Goal: Contribute content: Add original content to the website for others to see

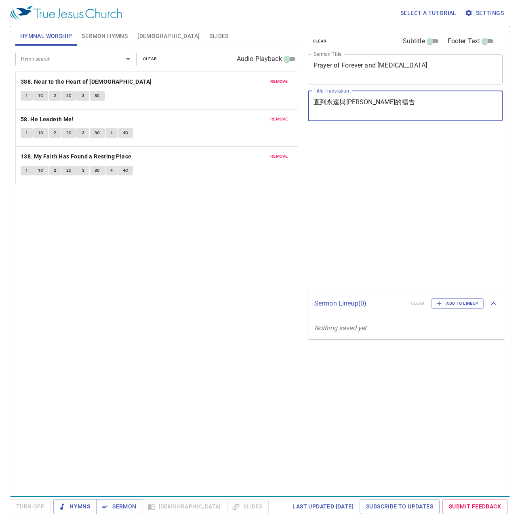
click at [337, 111] on textarea "直到永遠與阿門的禱告" at bounding box center [406, 105] width 184 height 15
click at [147, 26] on div "Select a tutorial Settings Hymnal Worship Sermon Hymns Bible Slides Hymn search…" at bounding box center [260, 262] width 520 height 525
click at [151, 39] on span "[DEMOGRAPHIC_DATA]" at bounding box center [169, 36] width 62 height 10
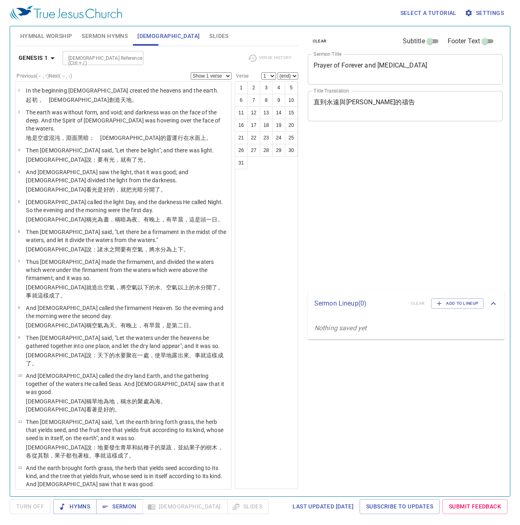
click at [61, 37] on span "Hymnal Worship" at bounding box center [46, 36] width 52 height 10
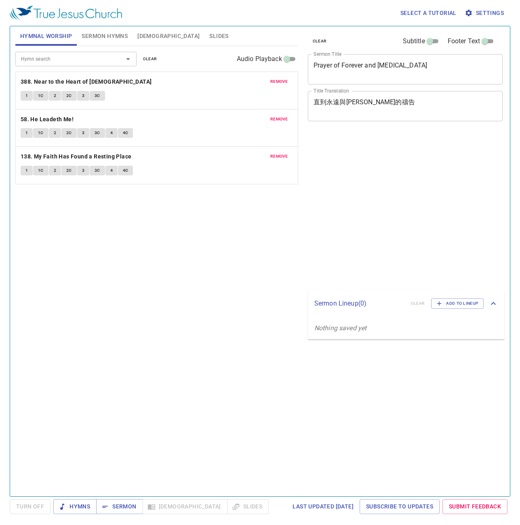
click at [402, 121] on div "直到永遠與阿門的禱告 x Title Translation" at bounding box center [405, 106] width 195 height 30
click at [398, 112] on textarea "直到永遠與阿門的禱告" at bounding box center [406, 105] width 184 height 15
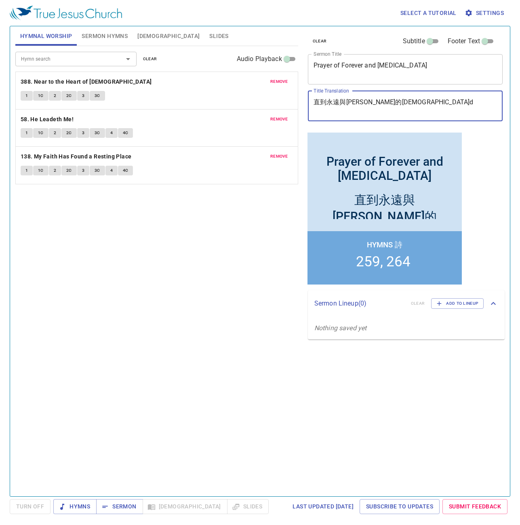
type textarea "直到永遠與阿門的禱告"
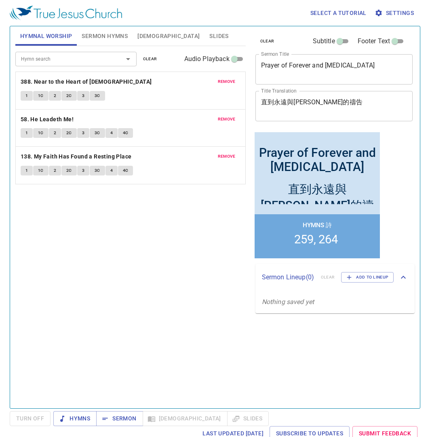
click at [408, 216] on div "clear Subtitle Footer Text Sermon Title Prayer of Forever and Amen x Sermon Tit…" at bounding box center [333, 214] width 169 height 382
click at [88, 425] on button "Hymns" at bounding box center [74, 418] width 43 height 15
click at [364, 109] on textarea "直到永遠與阿門的禱告" at bounding box center [334, 105] width 146 height 15
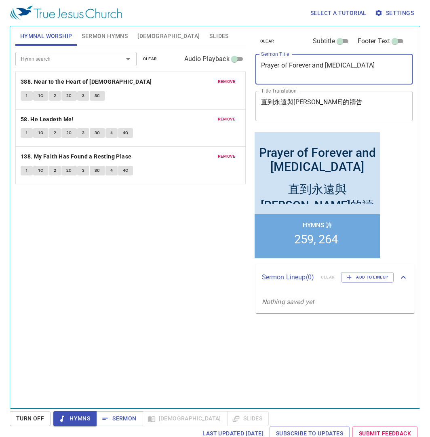
drag, startPoint x: 373, startPoint y: 71, endPoint x: 154, endPoint y: 61, distance: 218.6
click at [261, 61] on textarea "Prayer of Forever and Amen" at bounding box center [334, 68] width 146 height 15
paste textarea "Blessed are the Peacemakers"
type textarea "Blessed are the Peacemakers"
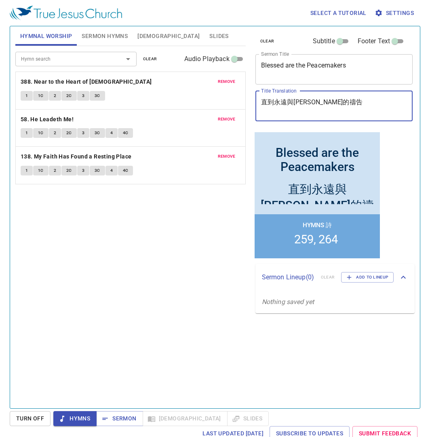
click at [362, 111] on textarea "直到永遠與阿門的禱告" at bounding box center [334, 105] width 146 height 15
drag, startPoint x: 375, startPoint y: 102, endPoint x: 159, endPoint y: 102, distance: 216.0
click at [261, 102] on textarea "直到永遠與阿門的禱告" at bounding box center [334, 105] width 146 height 15
paste textarea "使人和睦的人有福了"
type textarea "使人和睦的人有福了"
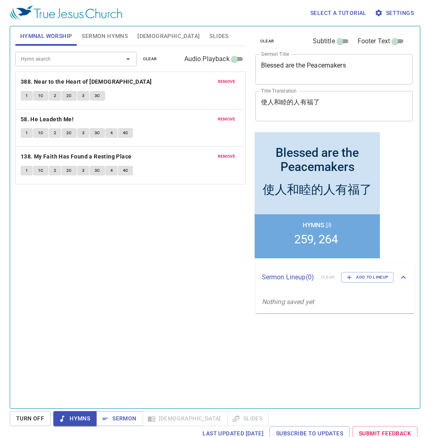
click at [164, 222] on div "Hymn search Hymn search clear Audio Playback remove 388. Near to the Heart of G…" at bounding box center [130, 223] width 231 height 355
click at [392, 74] on textarea "Blessed are the Peacemakers" at bounding box center [334, 68] width 146 height 15
click at [157, 61] on button "clear" at bounding box center [150, 59] width 24 height 10
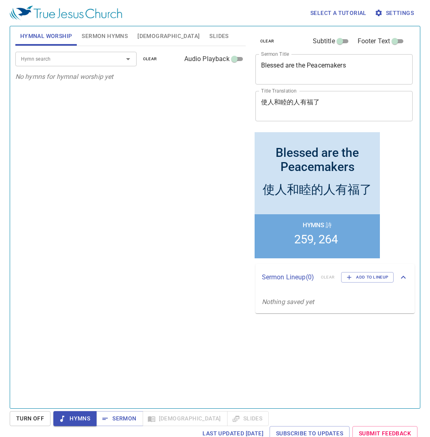
click at [47, 56] on input "Hymn search" at bounding box center [64, 58] width 93 height 9
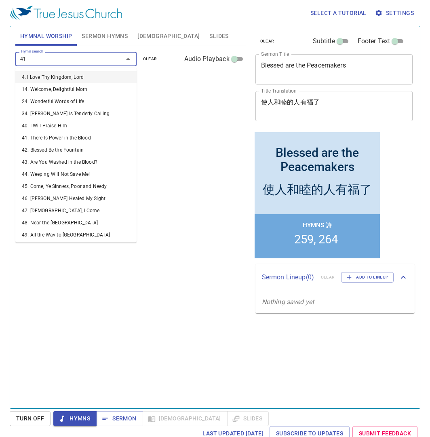
type input "419"
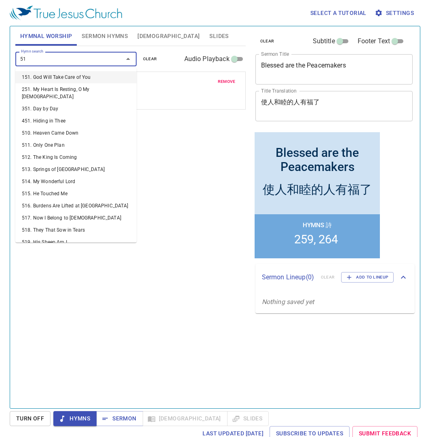
type input "516"
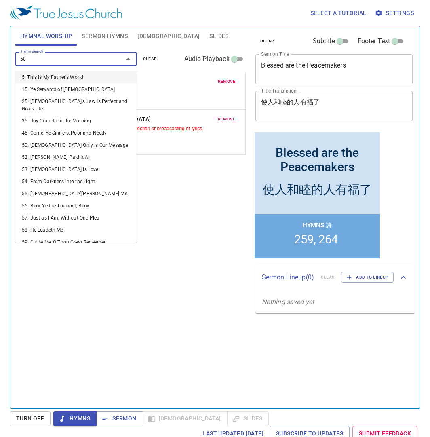
type input "505"
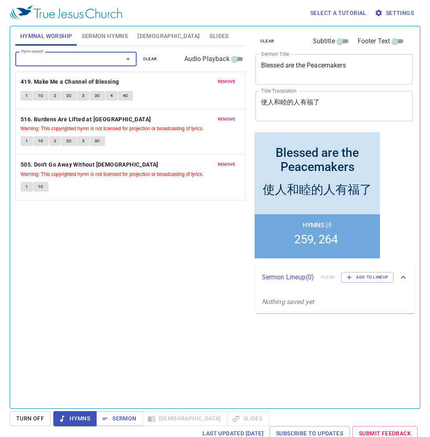
click at [109, 32] on span "Sermon Hymns" at bounding box center [105, 36] width 46 height 10
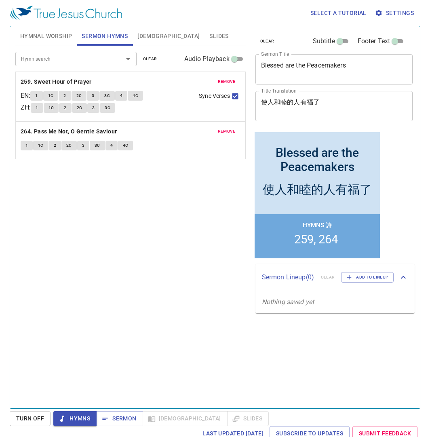
click at [56, 59] on input "Hymn search" at bounding box center [64, 58] width 93 height 9
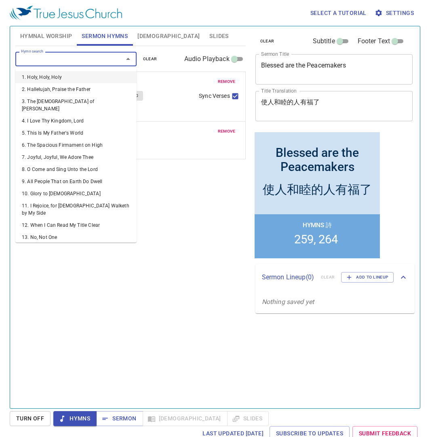
click at [160, 58] on button "clear" at bounding box center [150, 59] width 24 height 10
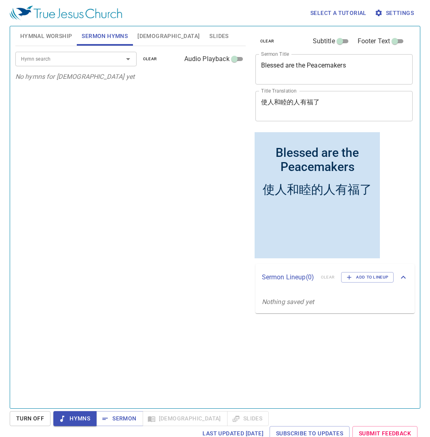
click at [98, 59] on input "Hymn search" at bounding box center [64, 58] width 93 height 9
type input "214"
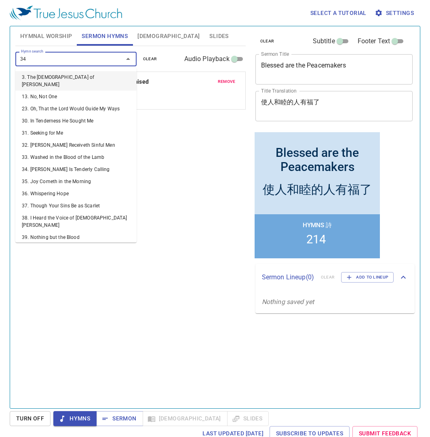
type input "343"
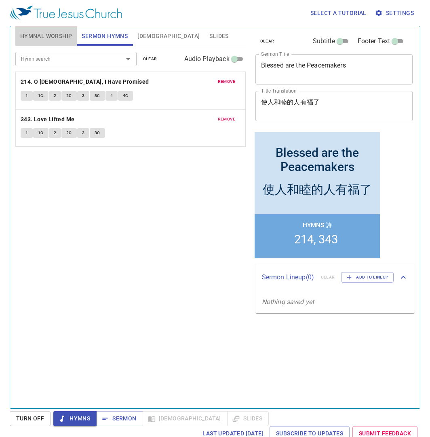
click at [44, 36] on span "Hymnal Worship" at bounding box center [46, 36] width 52 height 10
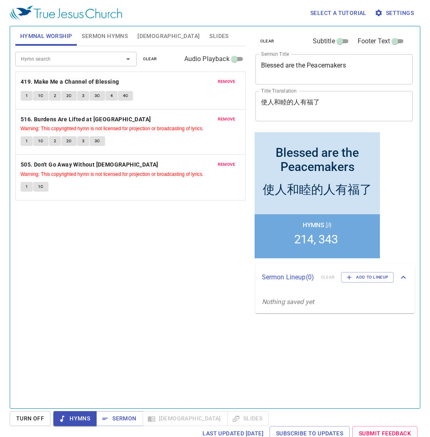
click at [209, 34] on span "Slides" at bounding box center [218, 36] width 19 height 10
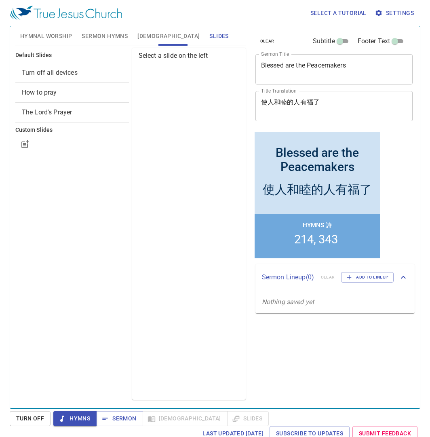
click at [36, 36] on span "Hymnal Worship" at bounding box center [46, 36] width 52 height 10
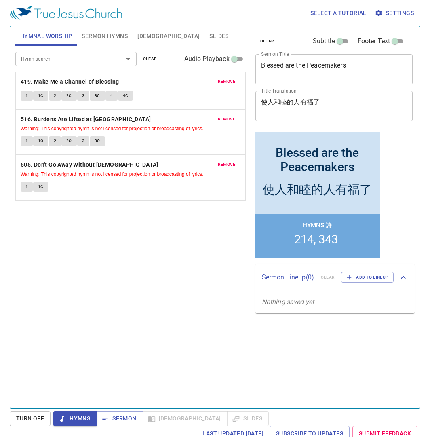
click at [405, 160] on div "clear Subtitle Footer Text Sermon Title Blessed are the Peacemakers x Sermon Ti…" at bounding box center [333, 214] width 169 height 382
click at [233, 357] on div "Hymn search Hymn search clear Audio Playback remove 419. Make Me a Channel of B…" at bounding box center [130, 223] width 231 height 355
click at [376, 343] on div "clear Subtitle Footer Text Sermon Title Blessed are the Peacemakers x Sermon Ti…" at bounding box center [333, 214] width 169 height 382
click at [27, 94] on span "1" at bounding box center [26, 95] width 2 height 7
click at [144, 360] on div "Hymn search Hymn search clear Audio Playback remove 419. Make Me a Channel of B…" at bounding box center [130, 223] width 231 height 355
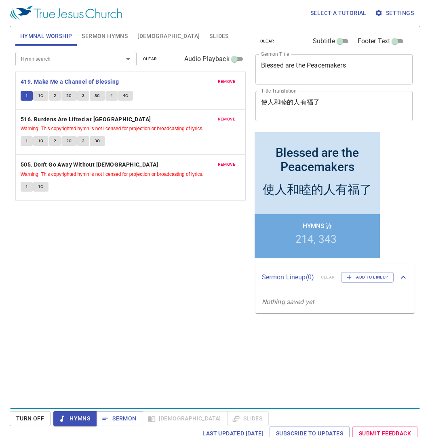
click at [122, 283] on div "Hymn search Hymn search clear Audio Playback remove 419. Make Me a Channel of B…" at bounding box center [130, 223] width 231 height 355
click at [89, 271] on div "Hymn search Hymn search clear Audio Playback remove 419. Make Me a Channel of B…" at bounding box center [130, 223] width 231 height 355
click at [133, 279] on div "Hymn search Hymn search clear Audio Playback remove 419. Make Me a Channel of B…" at bounding box center [130, 223] width 231 height 355
click at [66, 117] on b "516. Burdens Are Lifted at [GEOGRAPHIC_DATA]" at bounding box center [86, 119] width 131 height 10
click at [28, 140] on span "1" at bounding box center [26, 141] width 2 height 7
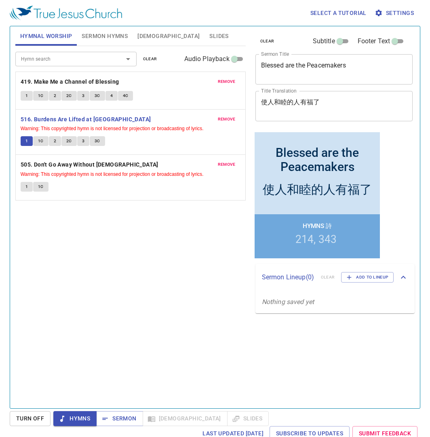
click at [118, 280] on div "Hymn search Hymn search clear Audio Playback remove 419. Make Me a Channel of B…" at bounding box center [130, 223] width 231 height 355
click at [119, 279] on div "Hymn search Hymn search clear Audio Playback remove 419. Make Me a Channel of B…" at bounding box center [130, 223] width 231 height 355
click at [69, 167] on b "505. Don't Go Away Without [DEMOGRAPHIC_DATA]" at bounding box center [90, 165] width 138 height 10
click at [62, 255] on div "Hymn search Hymn search clear Audio Playback remove 419. Make Me a Channel of B…" at bounding box center [130, 223] width 231 height 355
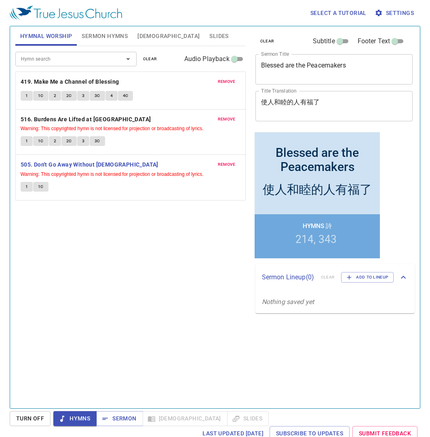
click at [28, 183] on button "1" at bounding box center [27, 187] width 12 height 10
click at [0, 0] on span "Sermon" at bounding box center [0, 0] width 0 height 0
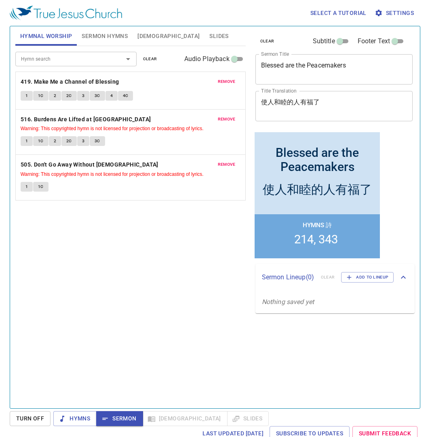
click at [121, 43] on button "Sermon Hymns" at bounding box center [105, 35] width 56 height 19
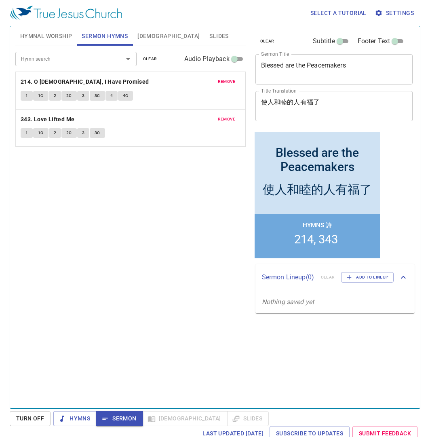
click at [30, 97] on button "1" at bounding box center [27, 96] width 12 height 10
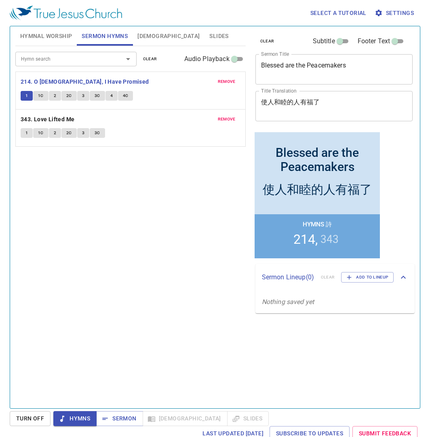
click at [61, 165] on div "Hymn search Hymn search clear Audio Playback remove 214. O Jesus, I Have Promis…" at bounding box center [130, 223] width 231 height 355
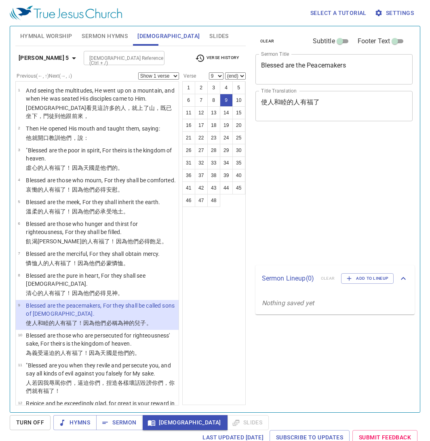
select select "9"
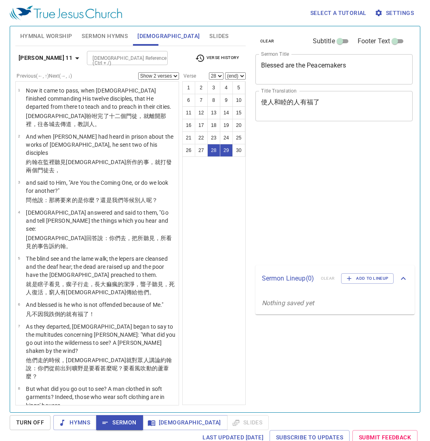
select select "2"
select select "28"
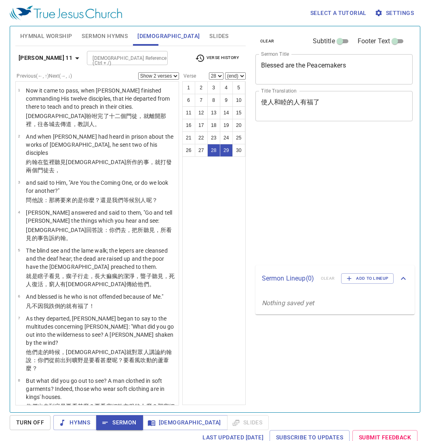
select select "2"
select select "28"
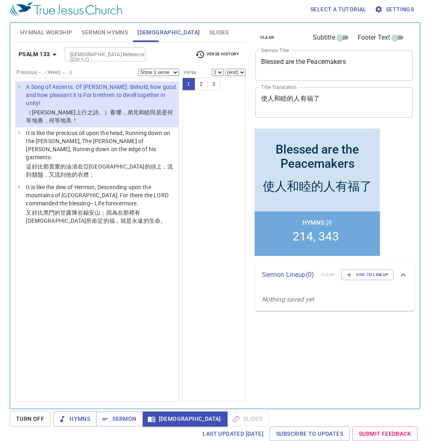
scroll to position [1, 0]
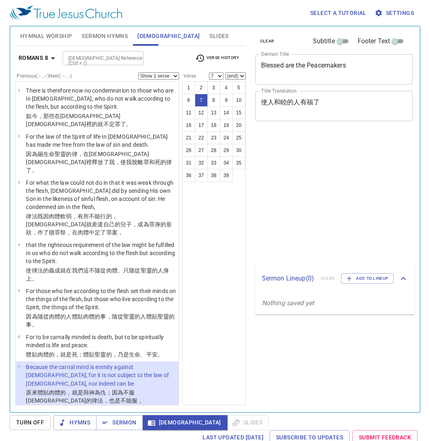
select select "7"
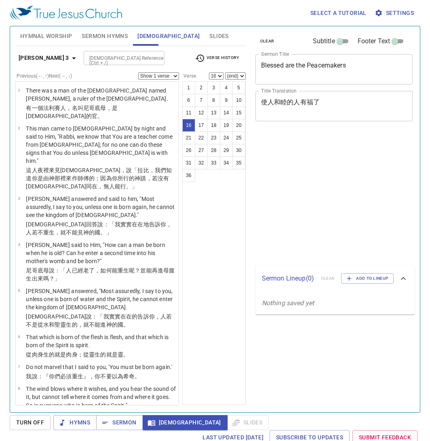
select select "16"
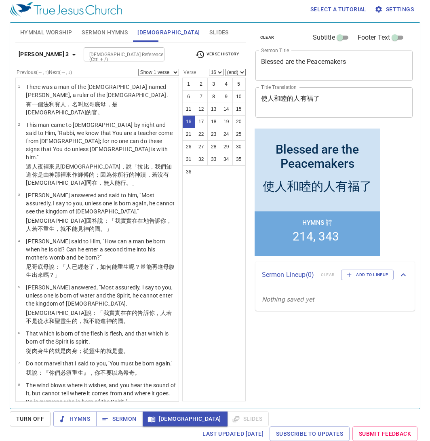
click at [125, 59] on div "[DEMOGRAPHIC_DATA] Reference (Ctrl + /)" at bounding box center [124, 54] width 81 height 14
click at [119, 57] on div "[DEMOGRAPHIC_DATA] Reference (Ctrl + /)" at bounding box center [124, 54] width 81 height 14
click at [118, 55] on input "[DEMOGRAPHIC_DATA] Reference (Ctrl + /)" at bounding box center [117, 54] width 63 height 9
click at [118, 51] on input "Bible Reference (Ctrl + /)" at bounding box center [117, 54] width 63 height 9
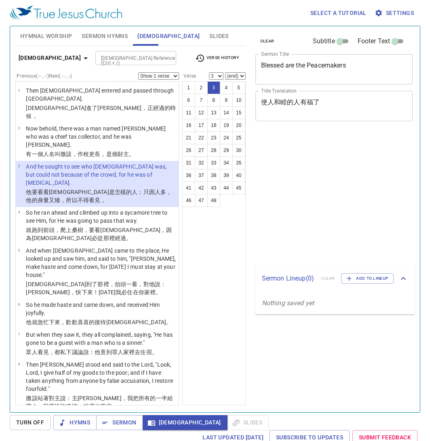
select select "3"
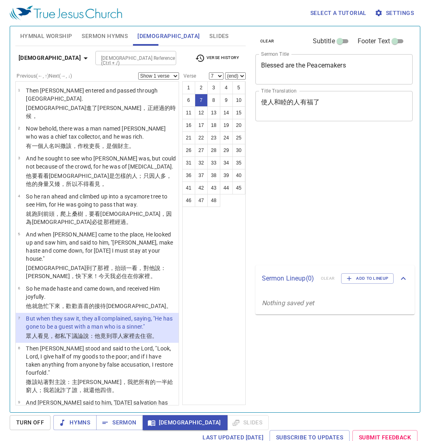
select select "7"
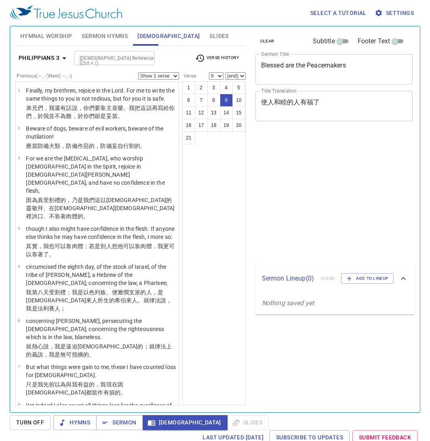
select select "9"
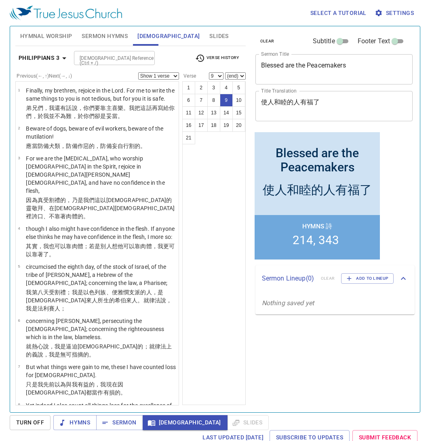
scroll to position [218, 0]
